Goal: Information Seeking & Learning: Compare options

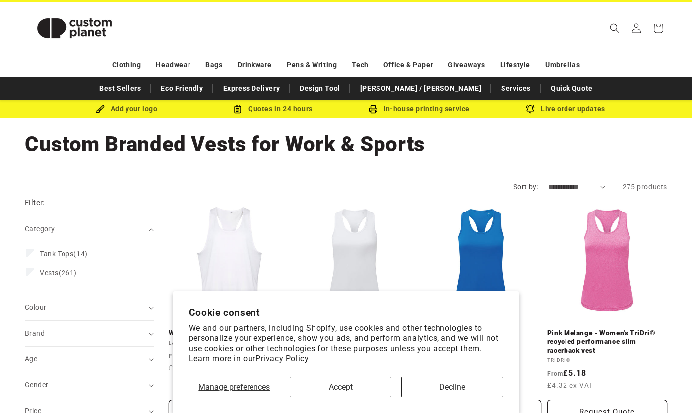
click at [439, 386] on button "Decline" at bounding box center [452, 387] width 102 height 20
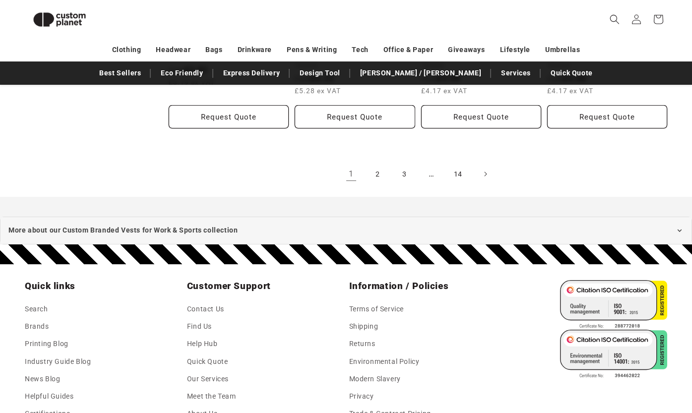
scroll to position [1138, 0]
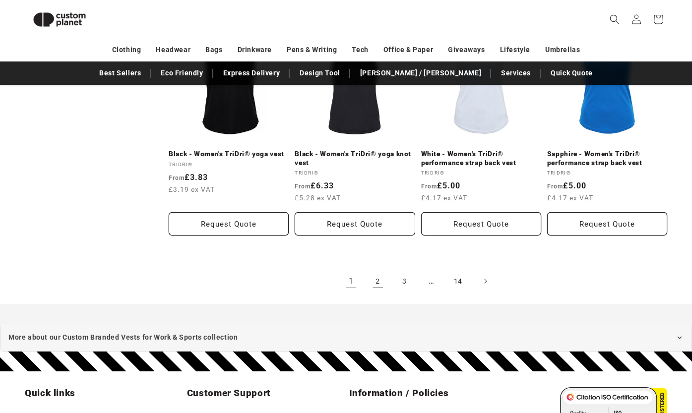
click at [380, 277] on link "2" at bounding box center [378, 281] width 22 height 22
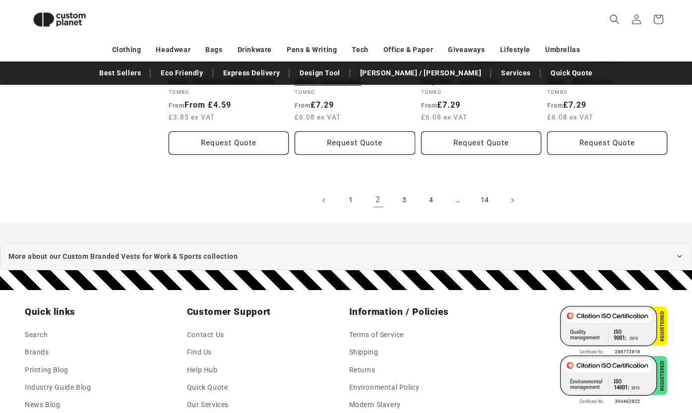
scroll to position [1224, 0]
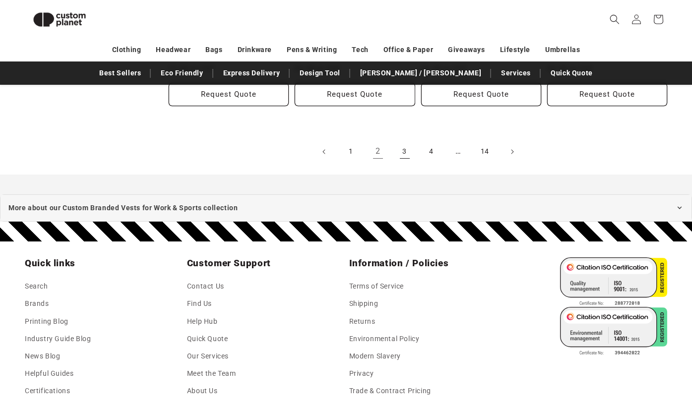
click at [407, 157] on link "3" at bounding box center [405, 152] width 22 height 22
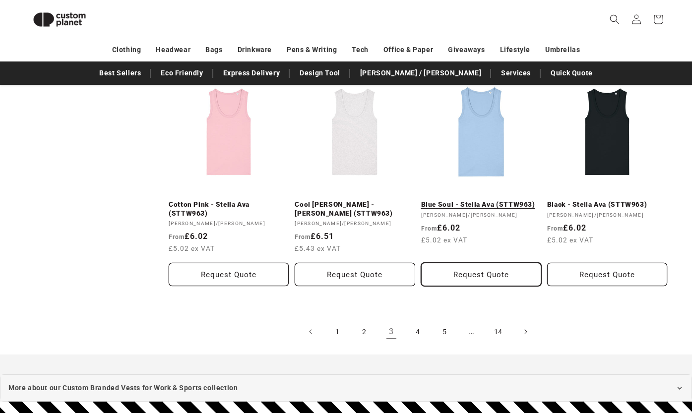
scroll to position [1057, 0]
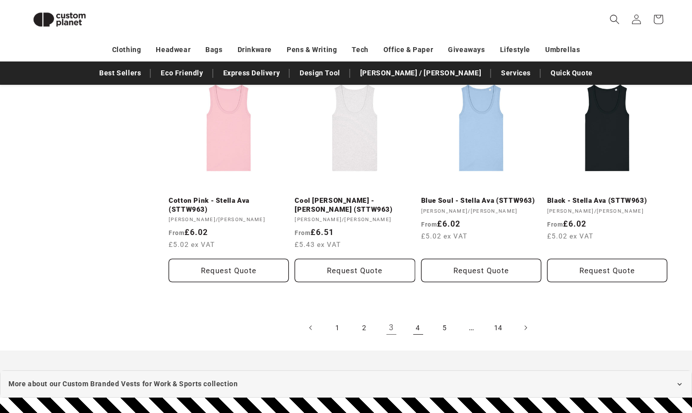
click at [419, 324] on link "4" at bounding box center [418, 328] width 22 height 22
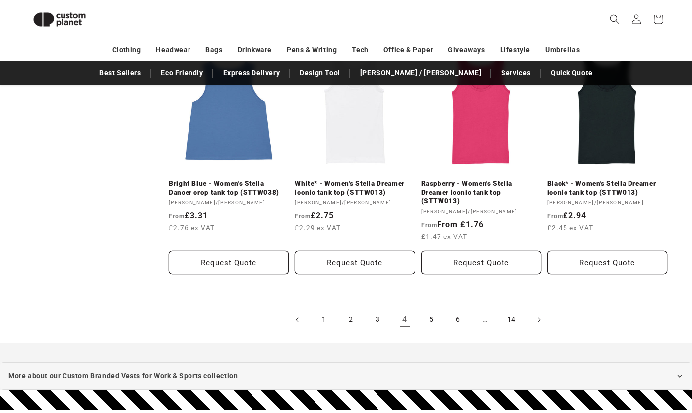
scroll to position [1112, 0]
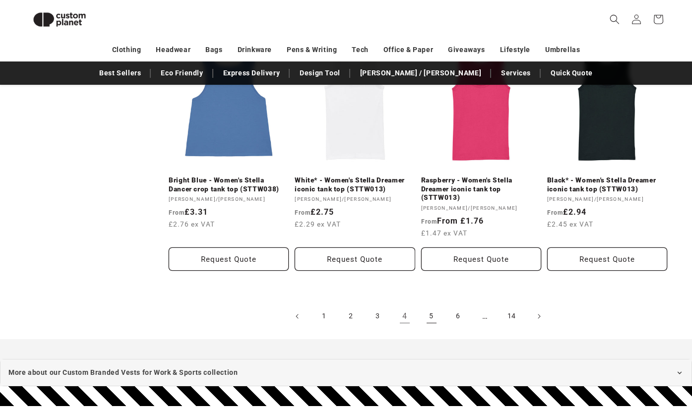
click at [425, 305] on link "5" at bounding box center [431, 316] width 22 height 22
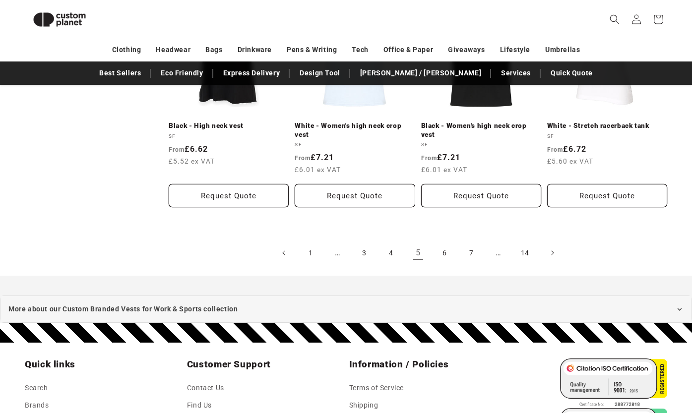
scroll to position [1168, 0]
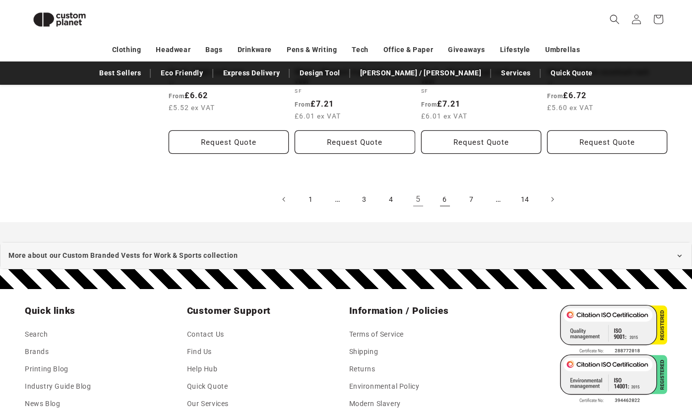
click at [440, 192] on link "6" at bounding box center [445, 199] width 22 height 22
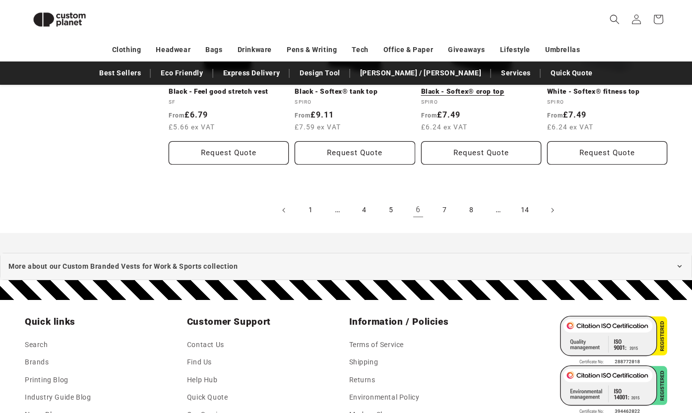
scroll to position [1150, 0]
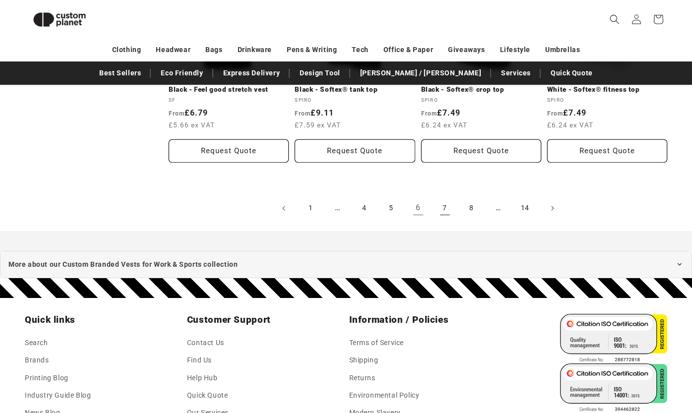
click at [448, 208] on link "7" at bounding box center [445, 208] width 22 height 22
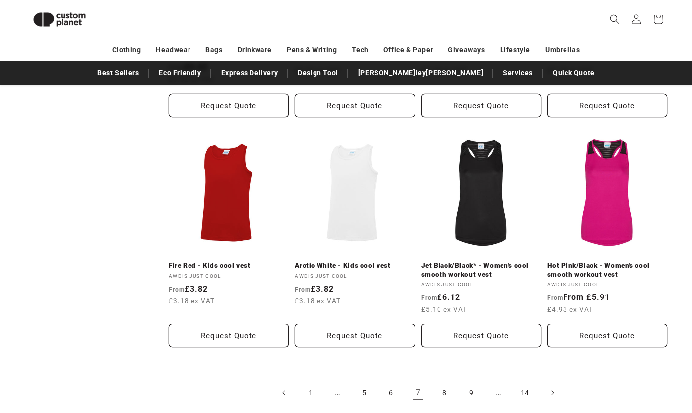
scroll to position [1037, 0]
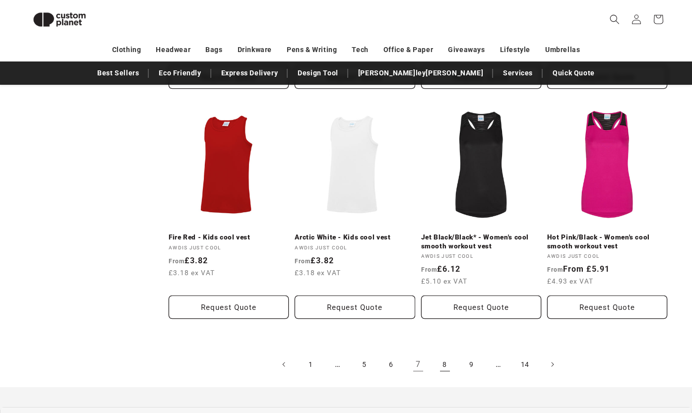
click at [446, 354] on link "8" at bounding box center [445, 365] width 22 height 22
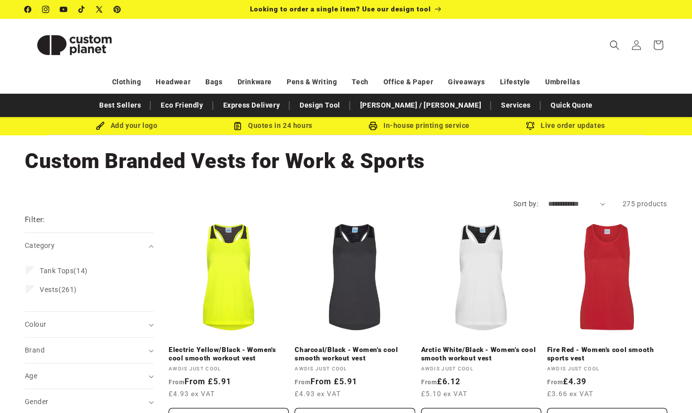
scroll to position [7, 0]
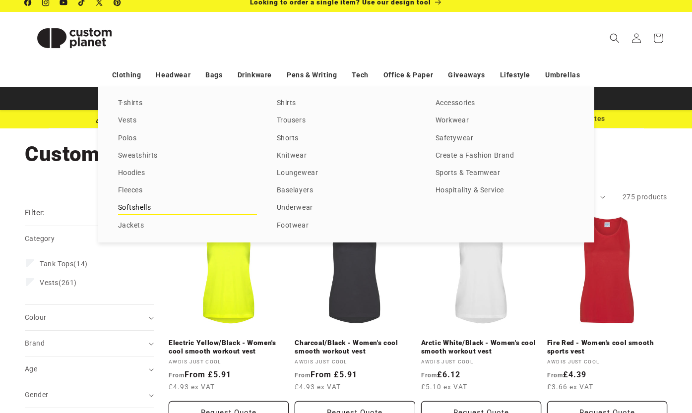
click at [146, 202] on link "Softshells" at bounding box center [187, 207] width 139 height 13
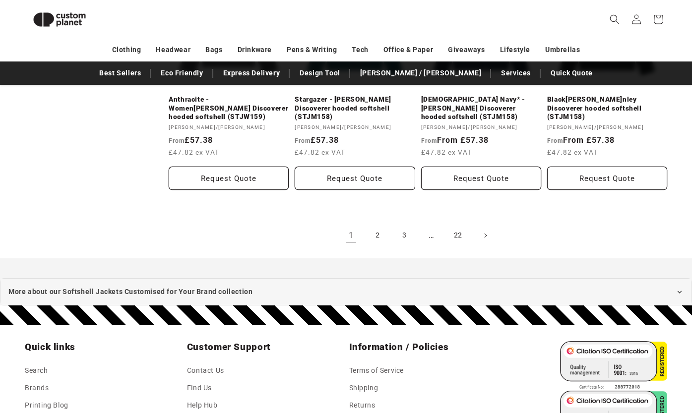
scroll to position [1197, 0]
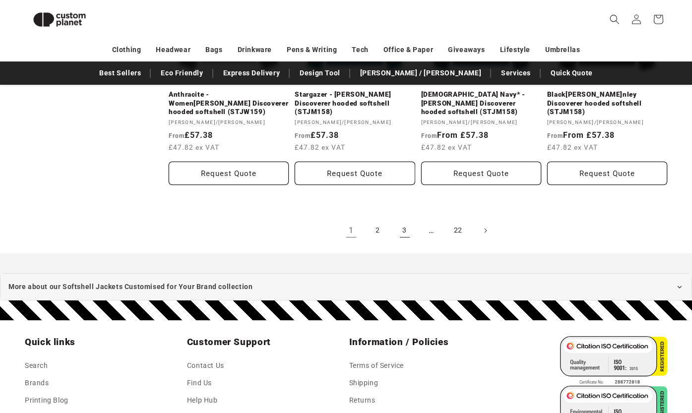
click at [402, 220] on link "3" at bounding box center [405, 231] width 22 height 22
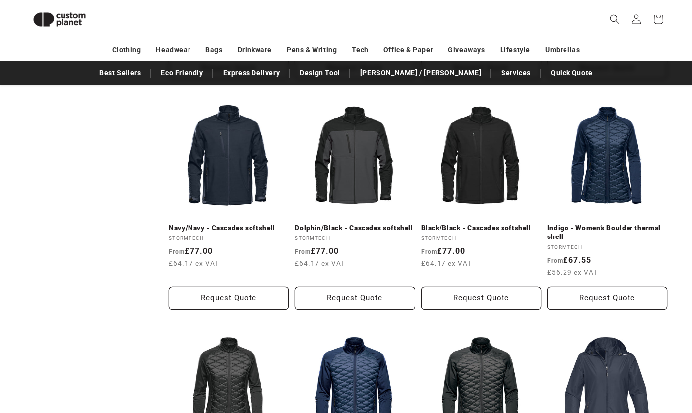
scroll to position [552, 0]
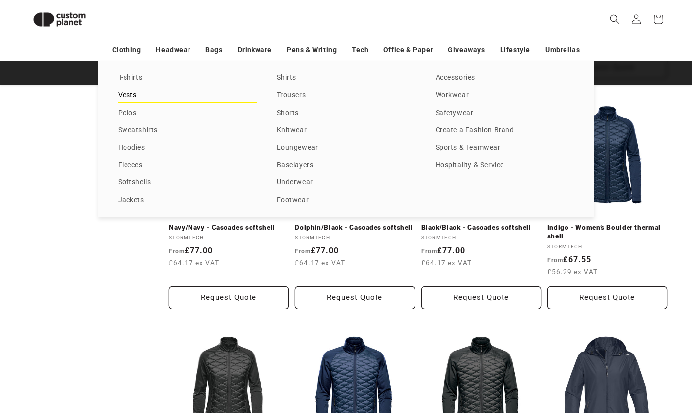
click at [135, 100] on link "Vests" at bounding box center [187, 95] width 139 height 13
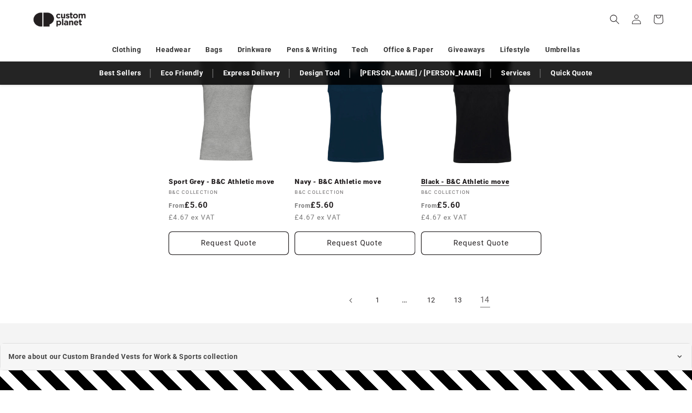
scroll to position [820, 0]
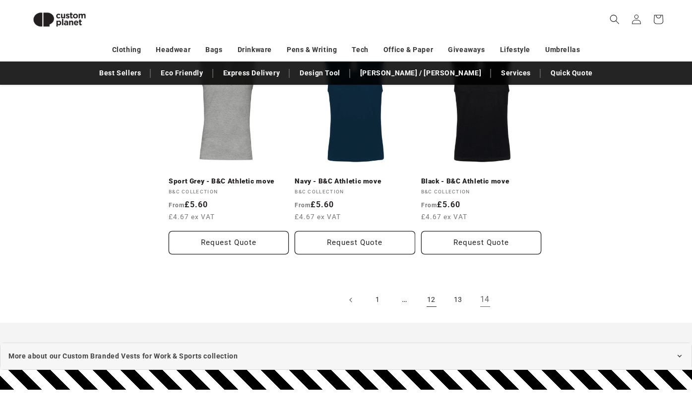
click at [431, 300] on link "12" at bounding box center [431, 300] width 22 height 22
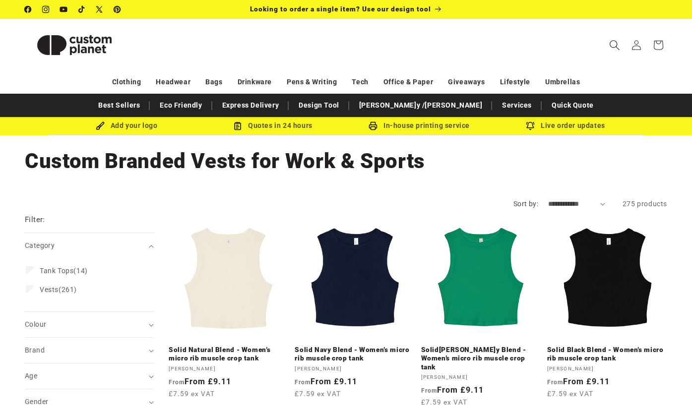
click at [610, 48] on icon "Search" at bounding box center [614, 45] width 10 height 10
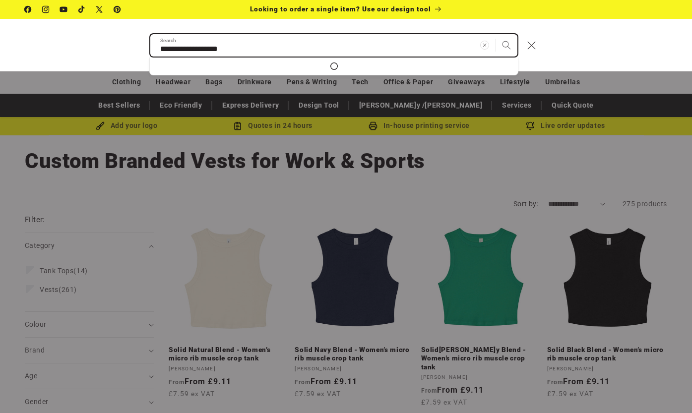
type input "**********"
click at [506, 45] on button "Search" at bounding box center [506, 45] width 22 height 22
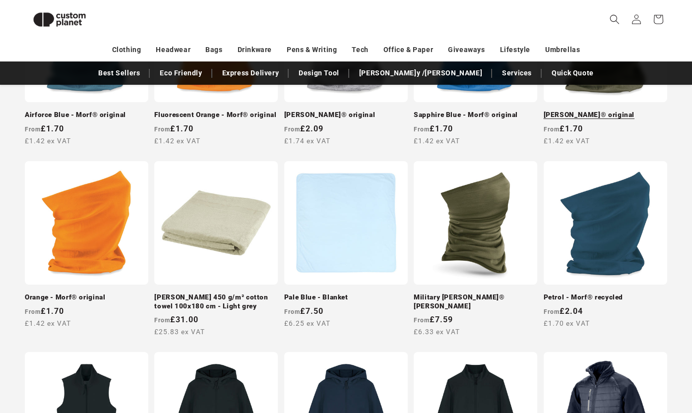
scroll to position [465, 0]
